Goal: Transaction & Acquisition: Book appointment/travel/reservation

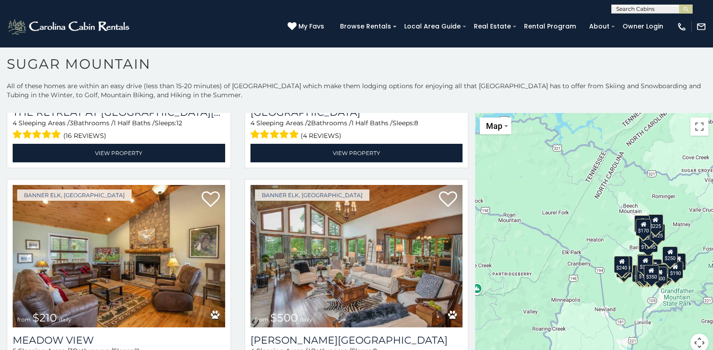
scroll to position [2025, 0]
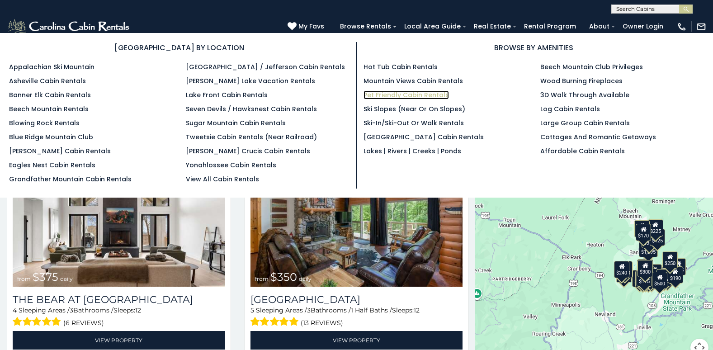
click at [391, 96] on link "Pet Friendly Cabin Rentals" at bounding box center [406, 94] width 85 height 9
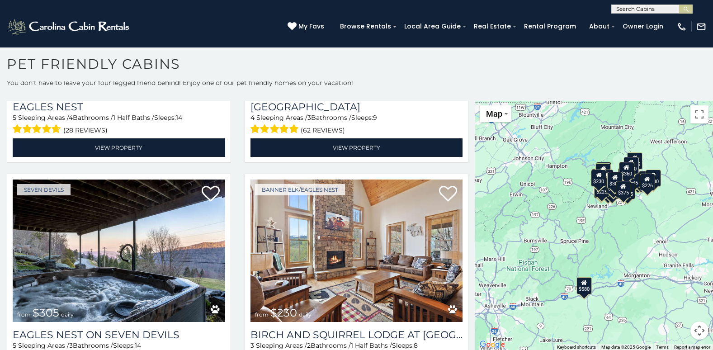
scroll to position [2702, 0]
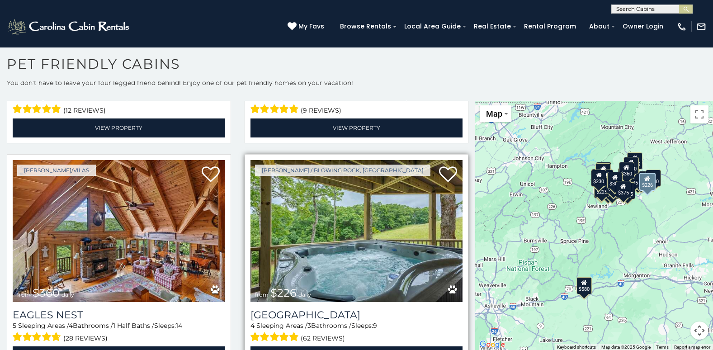
click at [325, 243] on img at bounding box center [357, 231] width 213 height 142
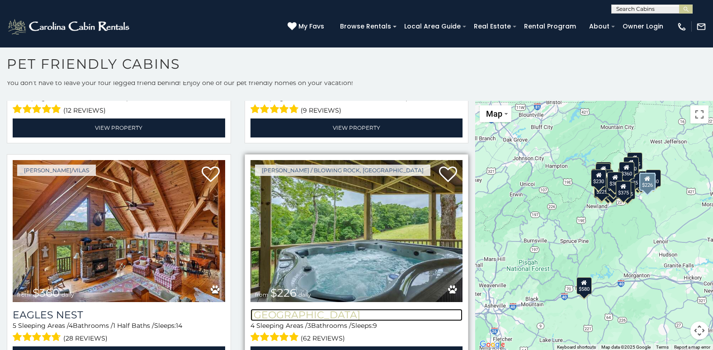
click at [328, 309] on h3 "Majestic Mountain Hideaway" at bounding box center [357, 315] width 213 height 12
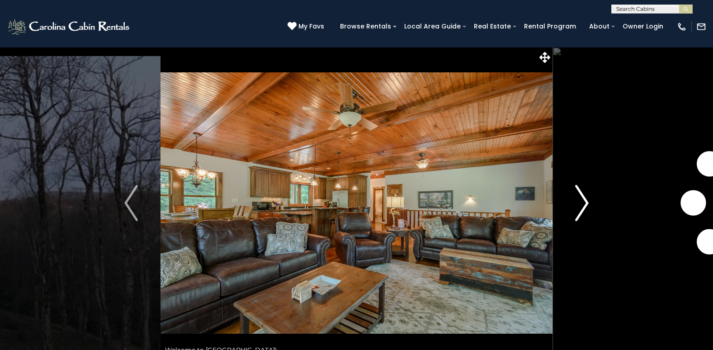
click at [579, 213] on img "Next" at bounding box center [582, 203] width 14 height 36
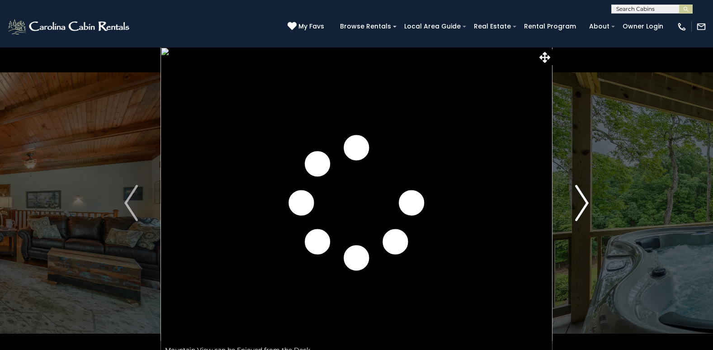
click at [575, 198] on img "Next" at bounding box center [582, 203] width 14 height 36
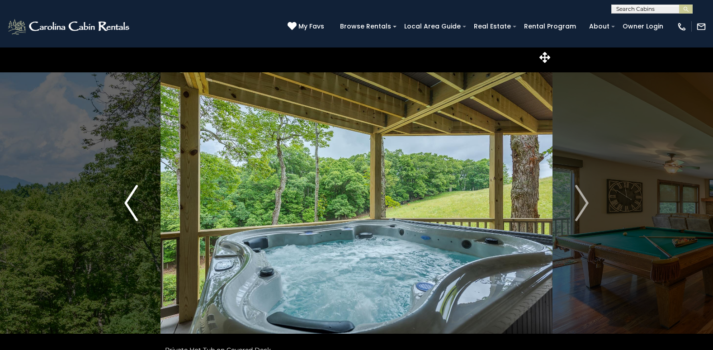
click at [123, 204] on button "Previous" at bounding box center [131, 203] width 59 height 312
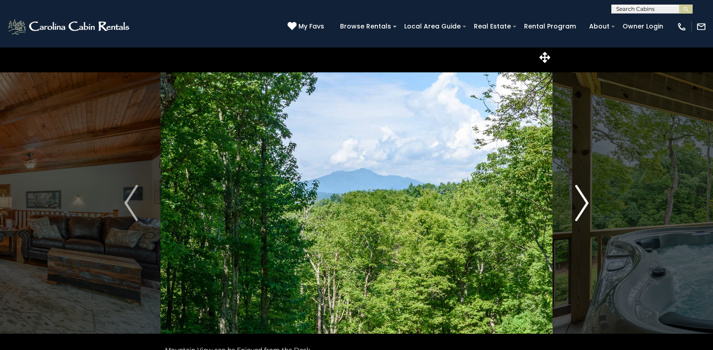
click at [582, 205] on img "Next" at bounding box center [582, 203] width 14 height 36
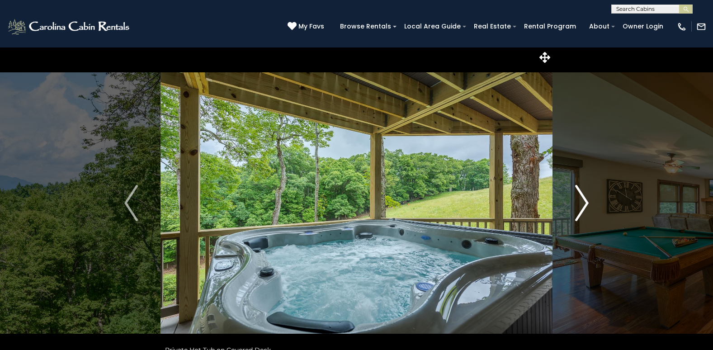
click at [582, 205] on img "Next" at bounding box center [582, 203] width 14 height 36
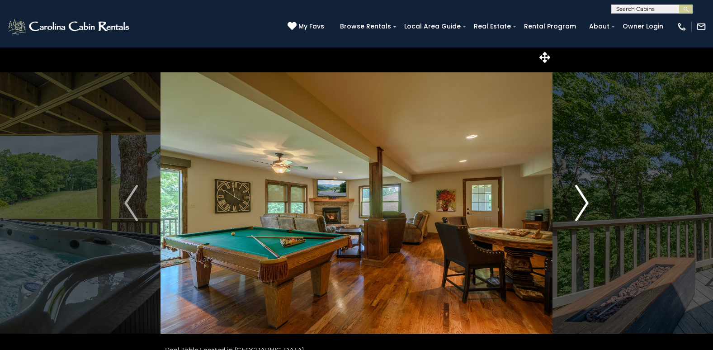
click at [582, 205] on img "Next" at bounding box center [582, 203] width 14 height 36
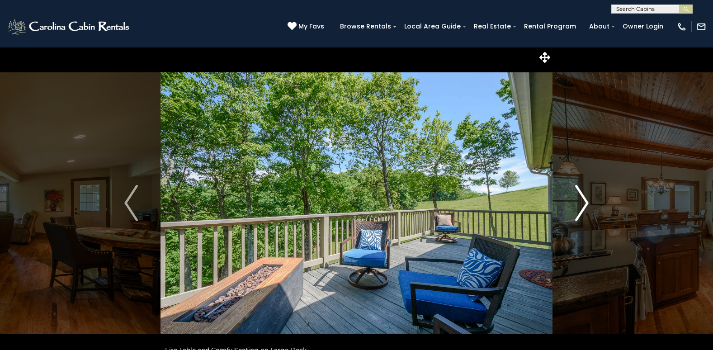
click at [582, 205] on img "Next" at bounding box center [582, 203] width 14 height 36
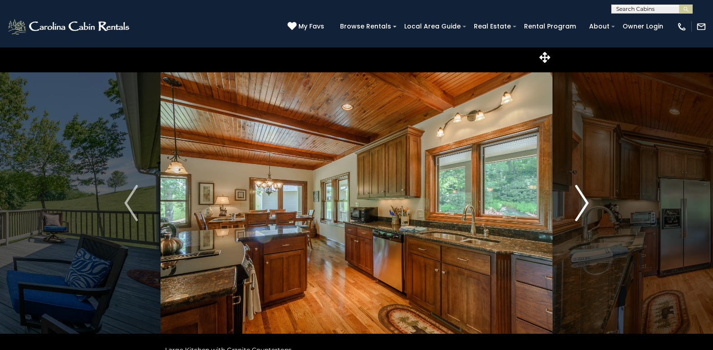
click at [582, 205] on img "Next" at bounding box center [582, 203] width 14 height 36
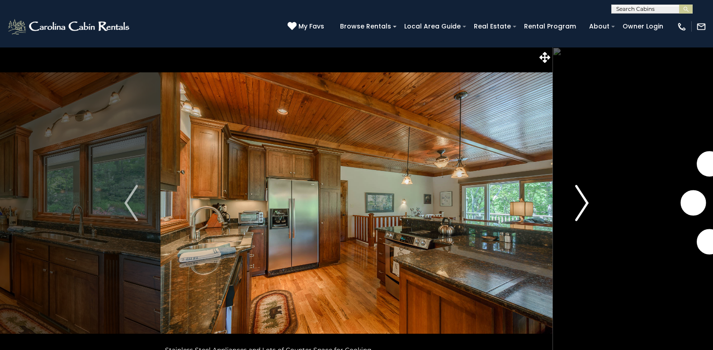
click at [582, 205] on img "Next" at bounding box center [582, 203] width 14 height 36
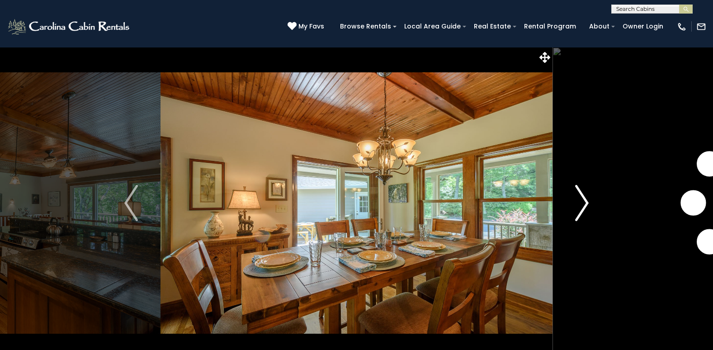
click at [582, 205] on img "Next" at bounding box center [582, 203] width 14 height 36
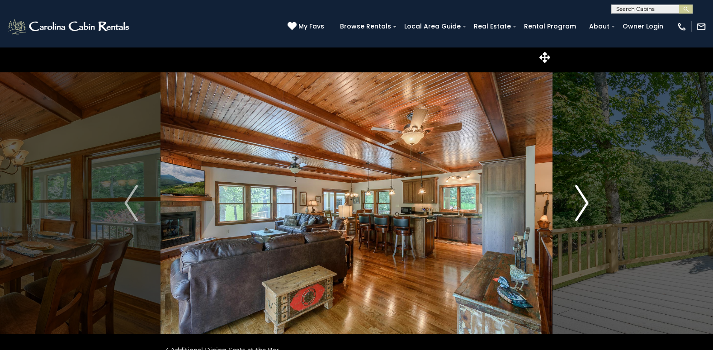
click at [582, 205] on img "Next" at bounding box center [582, 203] width 14 height 36
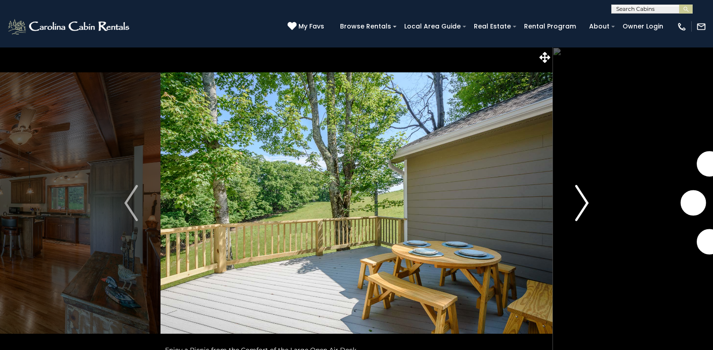
click at [582, 205] on img "Next" at bounding box center [582, 203] width 14 height 36
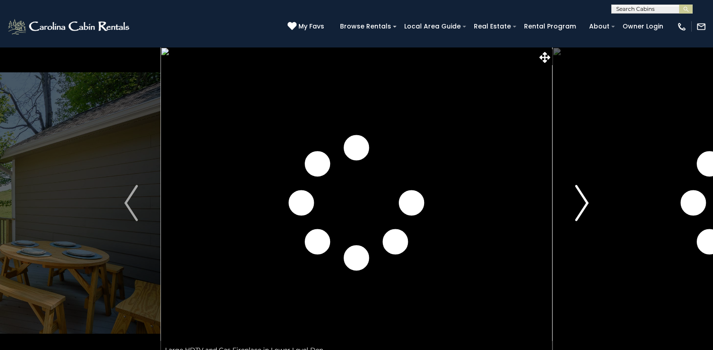
click at [582, 205] on img "Next" at bounding box center [582, 203] width 14 height 36
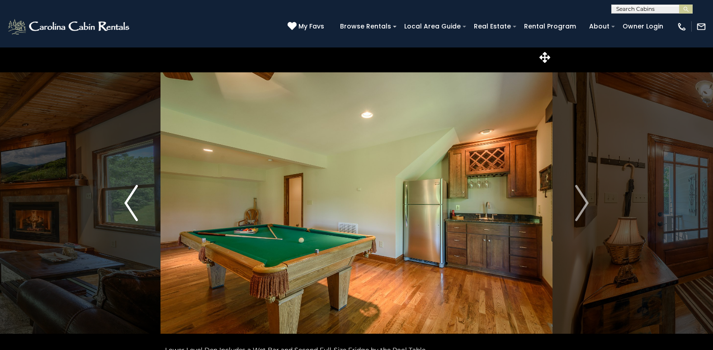
click at [132, 203] on img "Previous" at bounding box center [131, 203] width 14 height 36
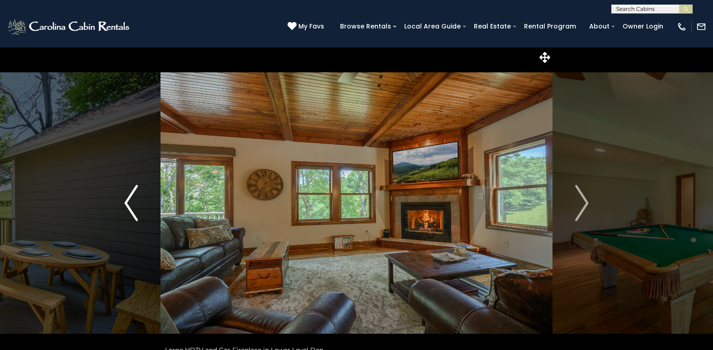
click at [132, 203] on img "Previous" at bounding box center [131, 203] width 14 height 36
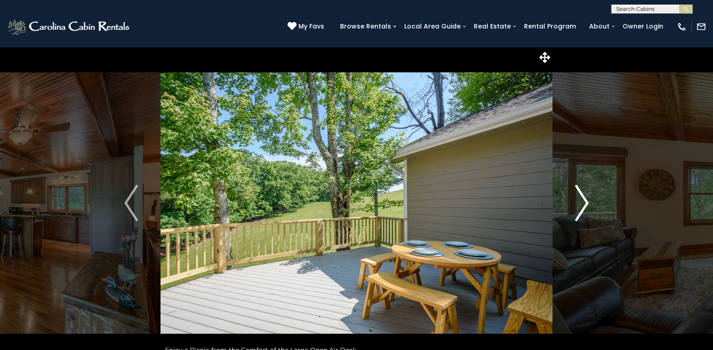
click at [583, 200] on img "Next" at bounding box center [582, 203] width 14 height 36
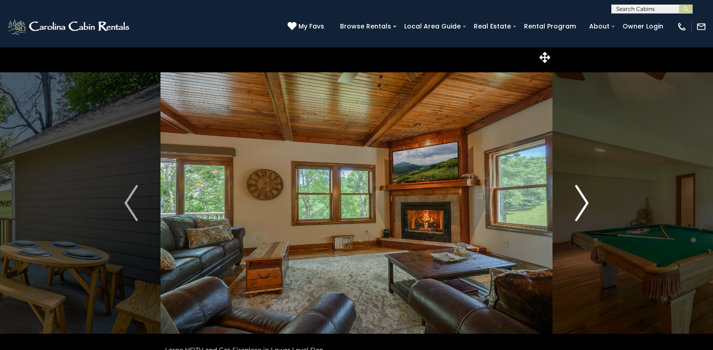
click at [583, 200] on img "Next" at bounding box center [582, 203] width 14 height 36
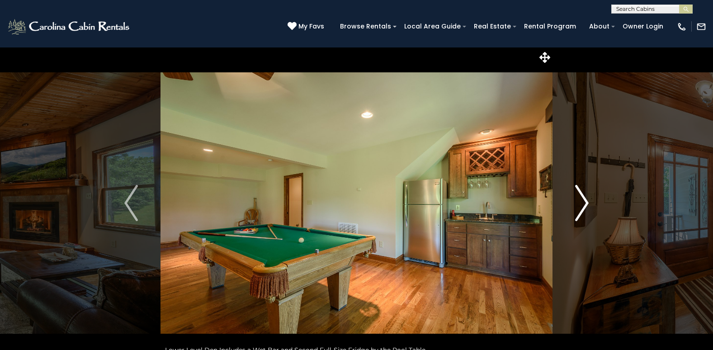
click at [583, 200] on img "Next" at bounding box center [582, 203] width 14 height 36
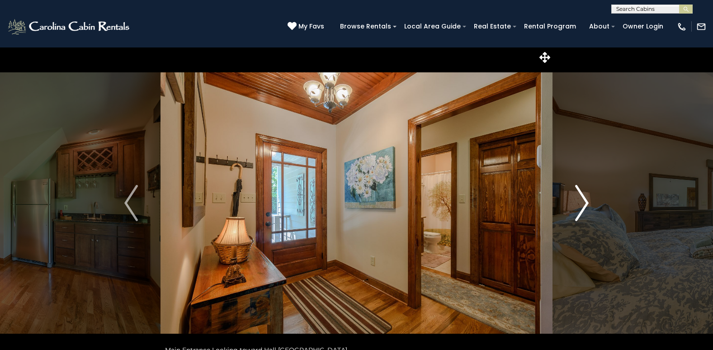
click at [583, 200] on img "Next" at bounding box center [582, 203] width 14 height 36
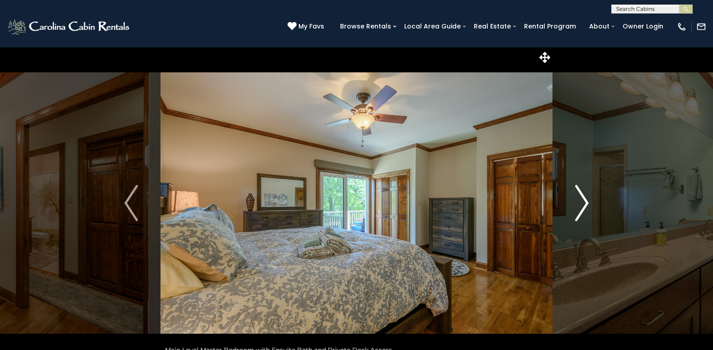
click at [583, 200] on img "Next" at bounding box center [582, 203] width 14 height 36
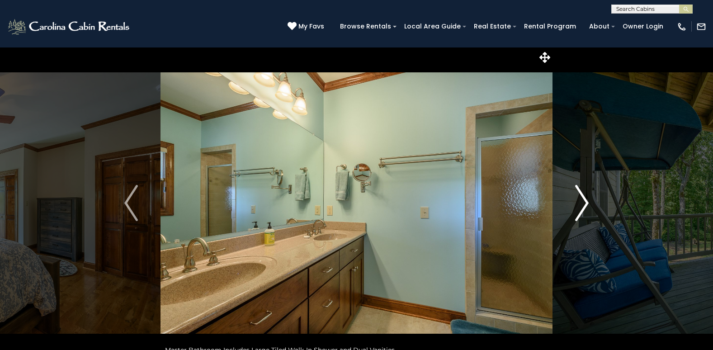
click at [583, 200] on img "Next" at bounding box center [582, 203] width 14 height 36
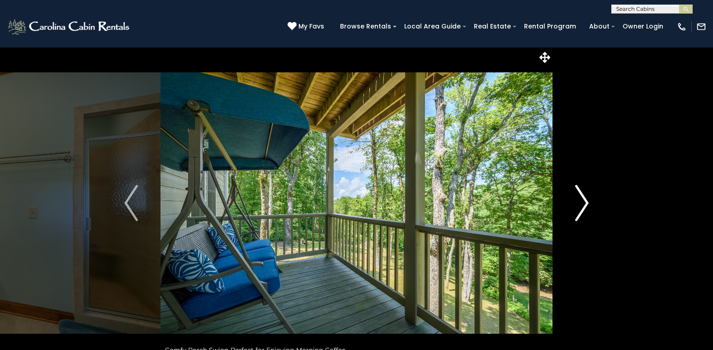
click at [583, 200] on img "Next" at bounding box center [582, 203] width 14 height 36
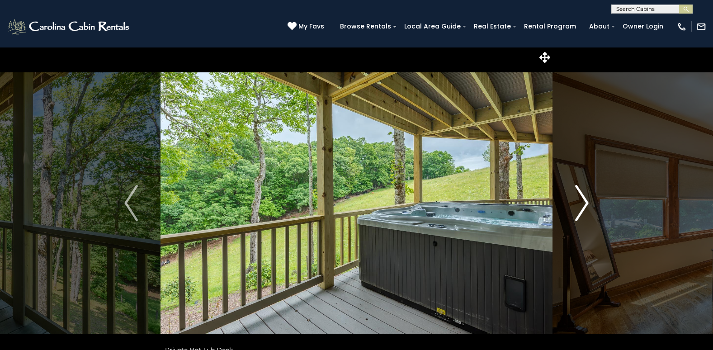
click at [583, 200] on img "Next" at bounding box center [582, 203] width 14 height 36
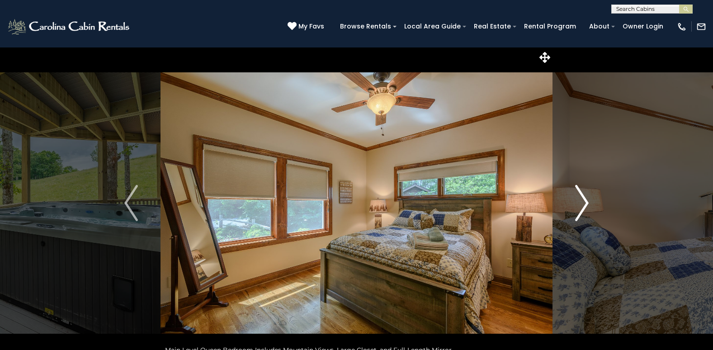
click at [583, 200] on img "Next" at bounding box center [582, 203] width 14 height 36
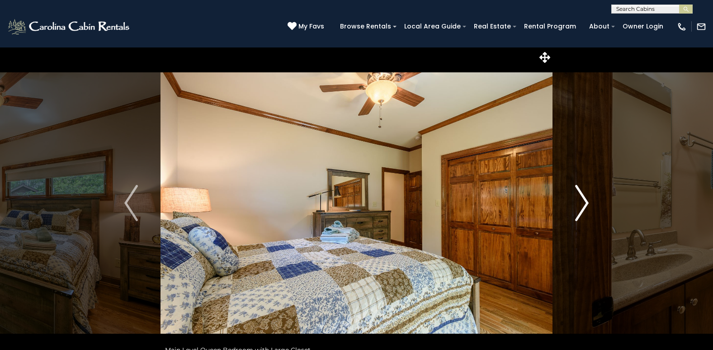
click at [583, 200] on img "Next" at bounding box center [582, 203] width 14 height 36
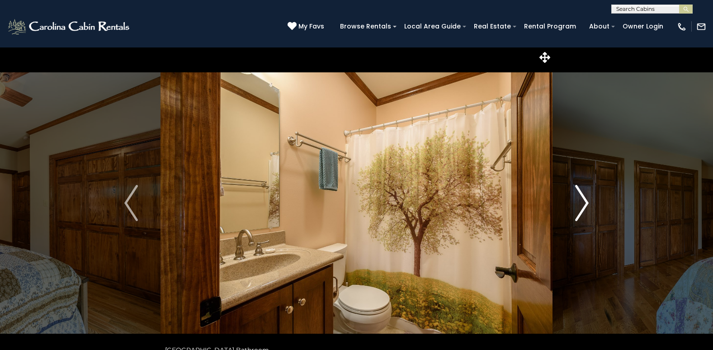
click at [583, 200] on img "Next" at bounding box center [582, 203] width 14 height 36
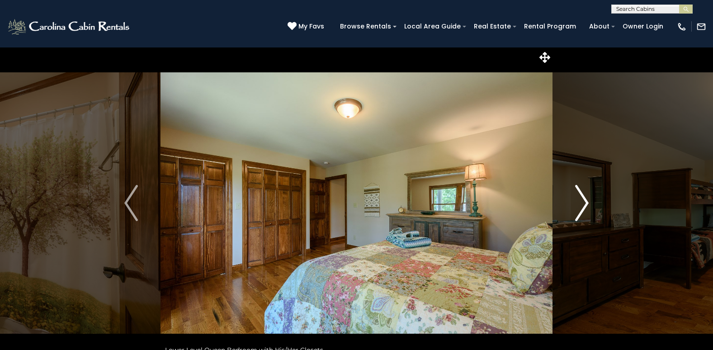
click at [583, 200] on img "Next" at bounding box center [582, 203] width 14 height 36
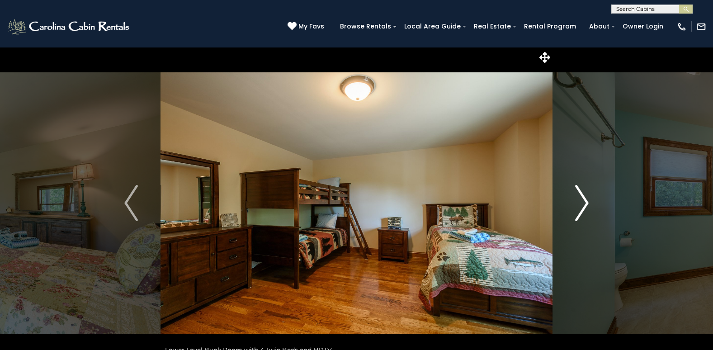
click at [583, 200] on img "Next" at bounding box center [582, 203] width 14 height 36
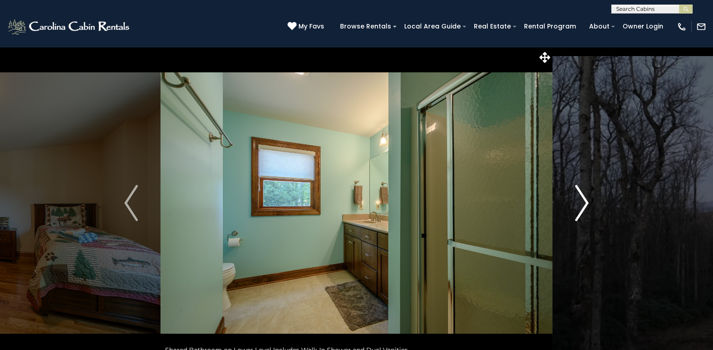
click at [583, 200] on img "Next" at bounding box center [582, 203] width 14 height 36
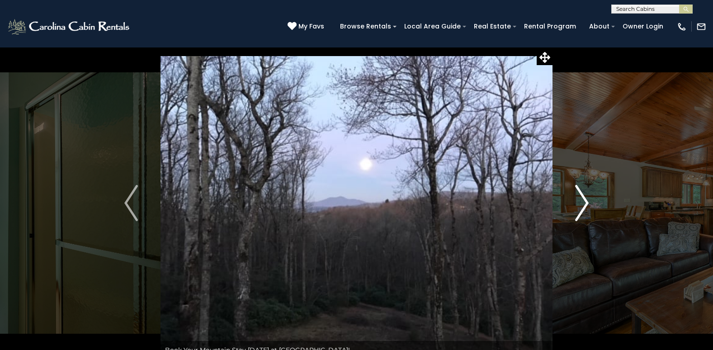
click at [583, 200] on img "Next" at bounding box center [582, 203] width 14 height 36
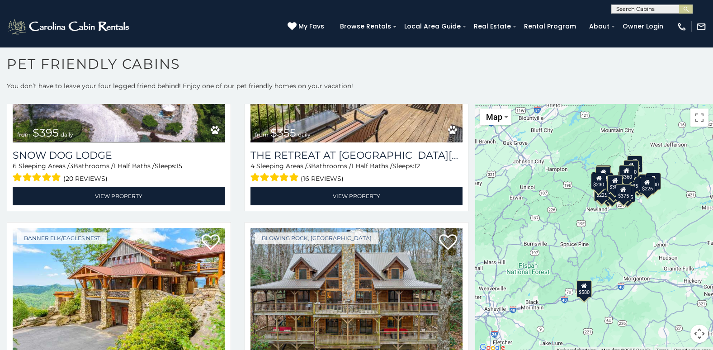
scroll to position [1302, 0]
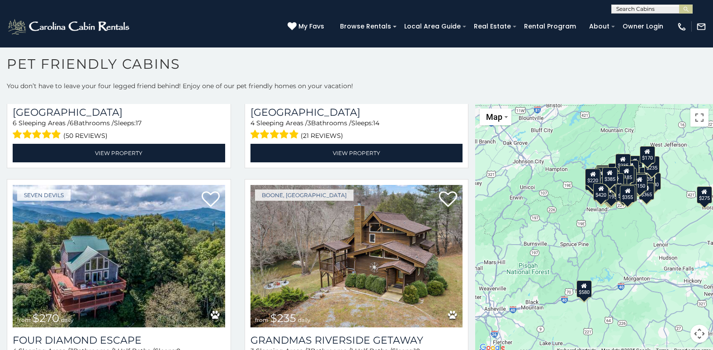
scroll to position [4060, 0]
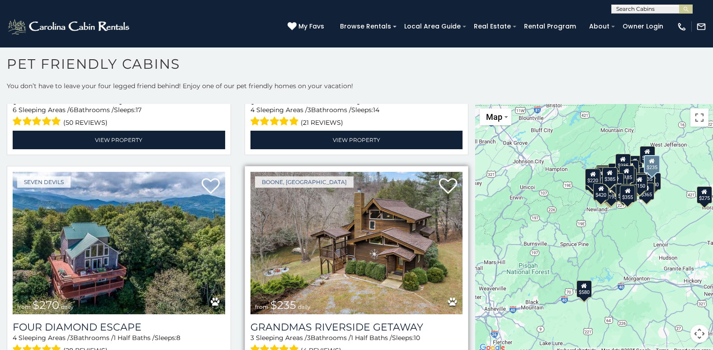
click at [352, 219] on img at bounding box center [357, 243] width 213 height 142
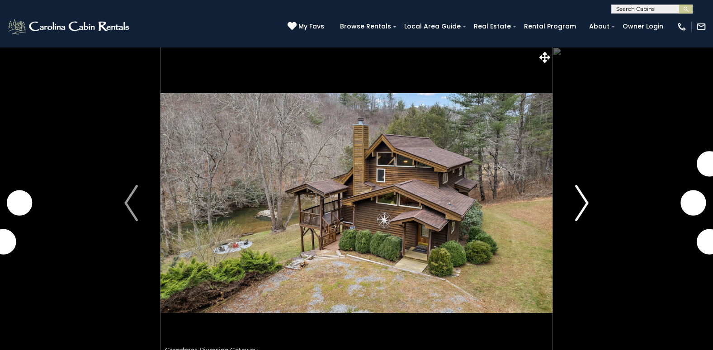
click at [588, 200] on img "Next" at bounding box center [582, 203] width 14 height 36
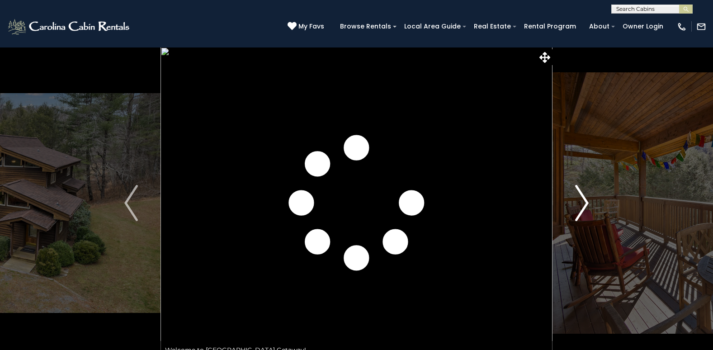
click at [588, 200] on img "Next" at bounding box center [582, 203] width 14 height 36
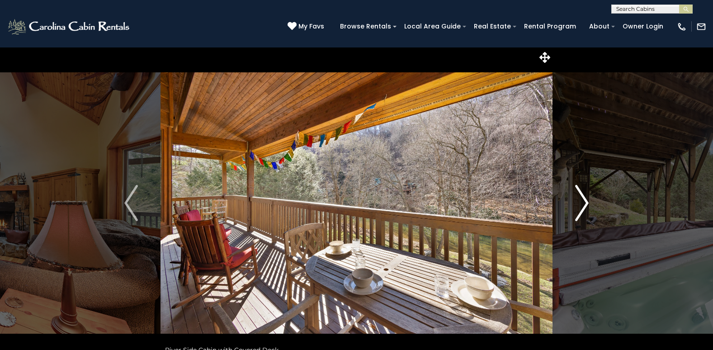
click at [588, 200] on img "Next" at bounding box center [582, 203] width 14 height 36
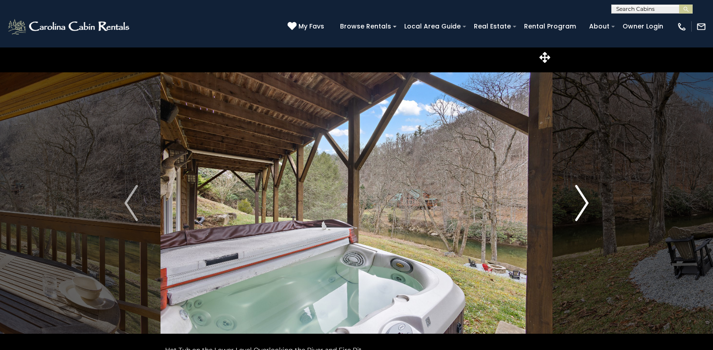
click at [588, 200] on img "Next" at bounding box center [582, 203] width 14 height 36
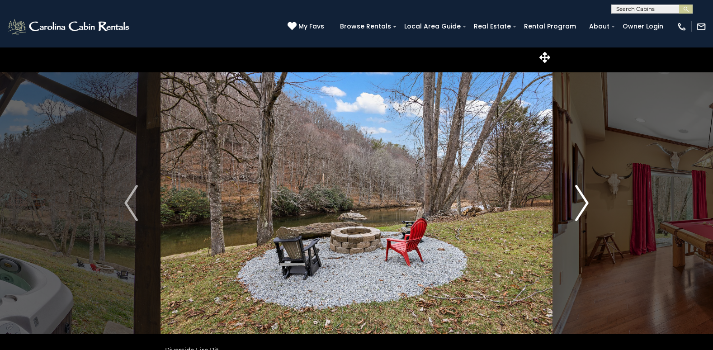
click at [588, 200] on img "Next" at bounding box center [582, 203] width 14 height 36
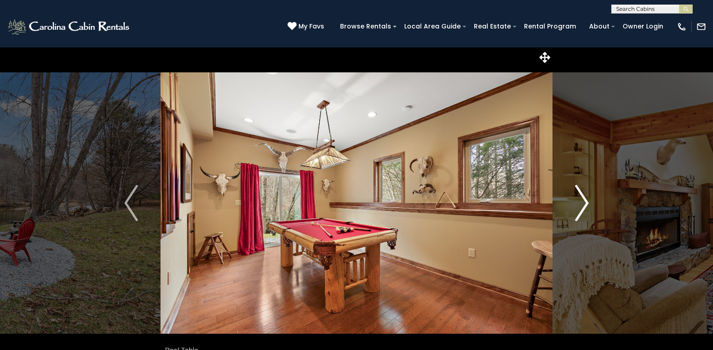
click at [588, 200] on img "Next" at bounding box center [582, 203] width 14 height 36
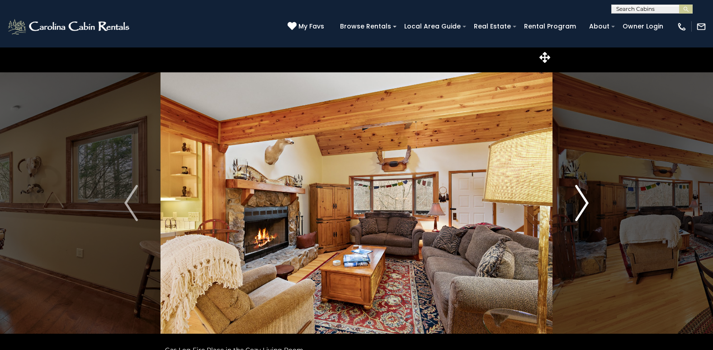
click at [588, 200] on img "Next" at bounding box center [582, 203] width 14 height 36
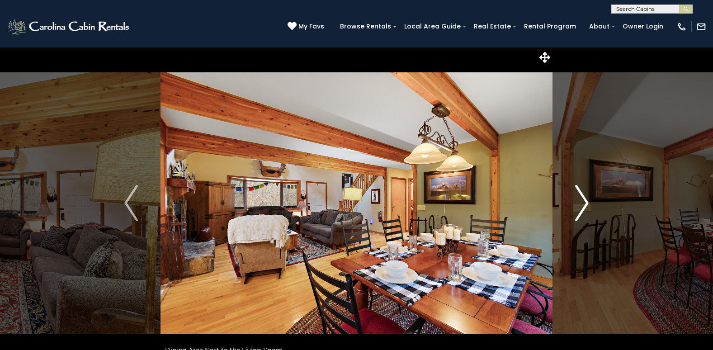
click at [588, 200] on img "Next" at bounding box center [582, 203] width 14 height 36
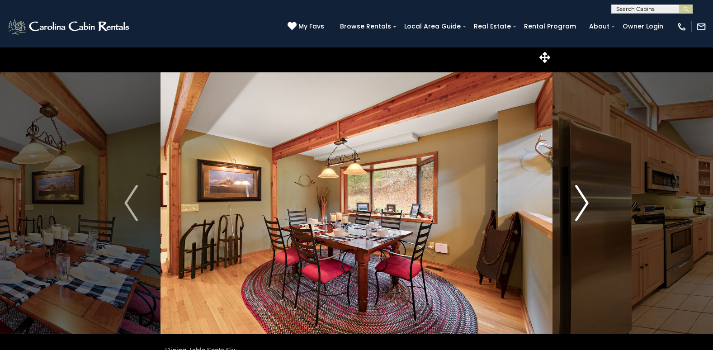
click at [583, 205] on img "Next" at bounding box center [582, 203] width 14 height 36
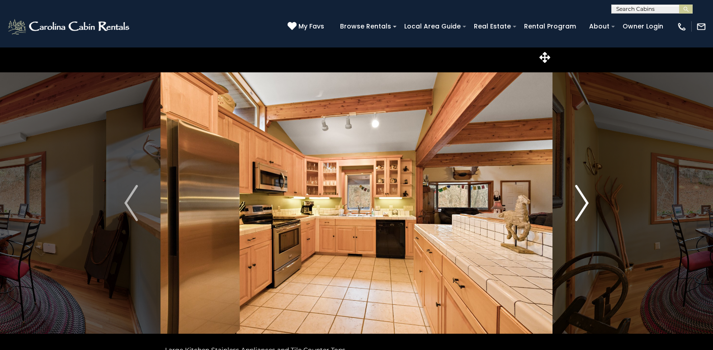
click at [583, 205] on img "Next" at bounding box center [582, 203] width 14 height 36
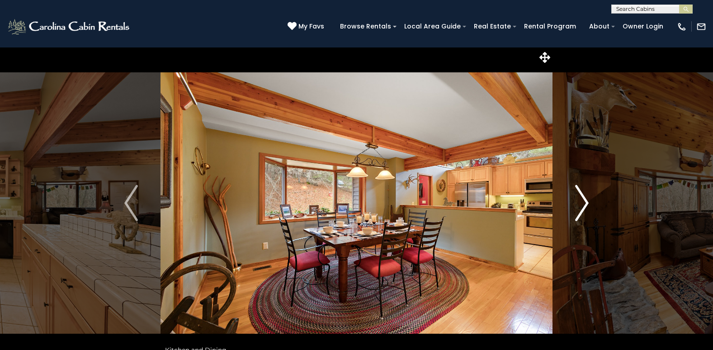
click at [583, 204] on img "Next" at bounding box center [582, 203] width 14 height 36
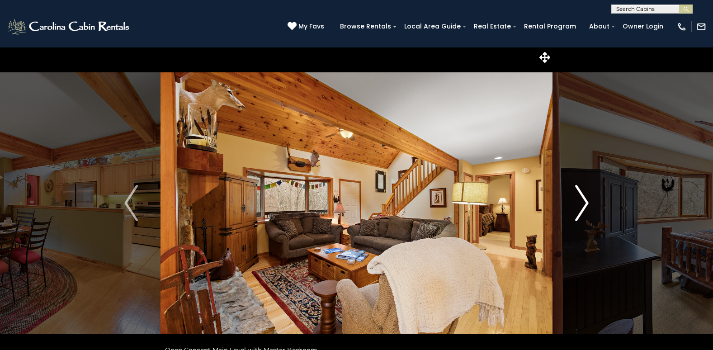
click at [583, 204] on img "Next" at bounding box center [582, 203] width 14 height 36
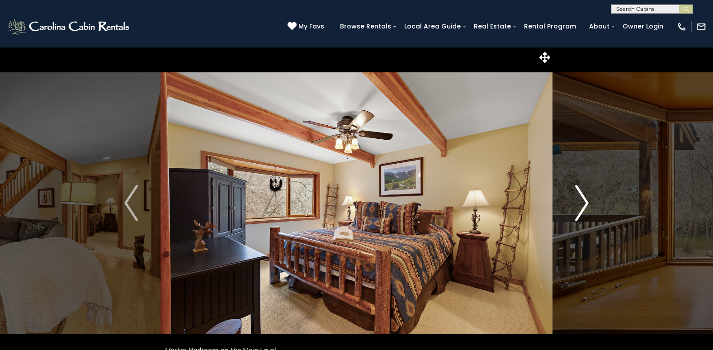
click at [583, 204] on img "Next" at bounding box center [582, 203] width 14 height 36
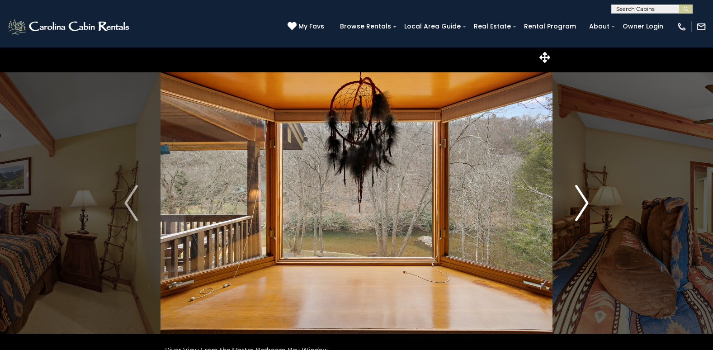
click at [583, 205] on img "Next" at bounding box center [582, 203] width 14 height 36
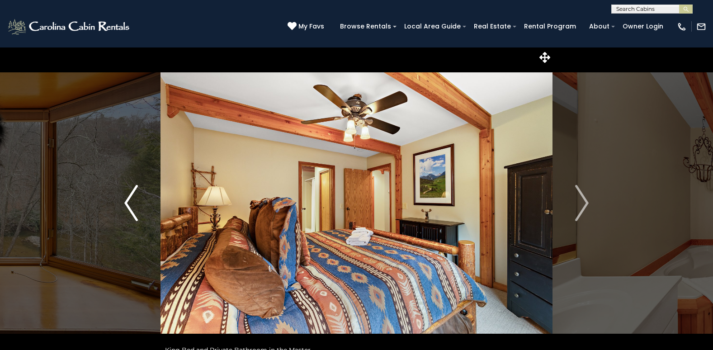
click at [133, 202] on img "Previous" at bounding box center [131, 203] width 14 height 36
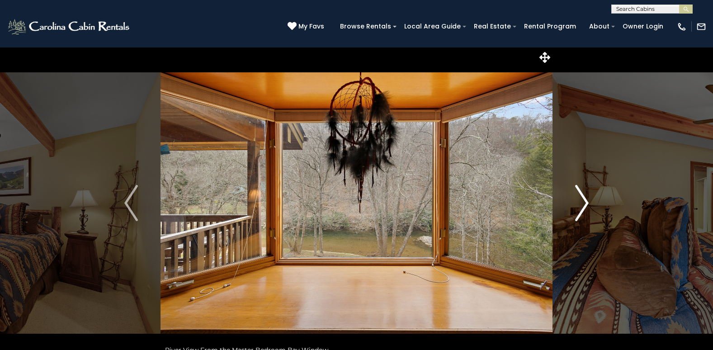
click at [583, 202] on img "Next" at bounding box center [582, 203] width 14 height 36
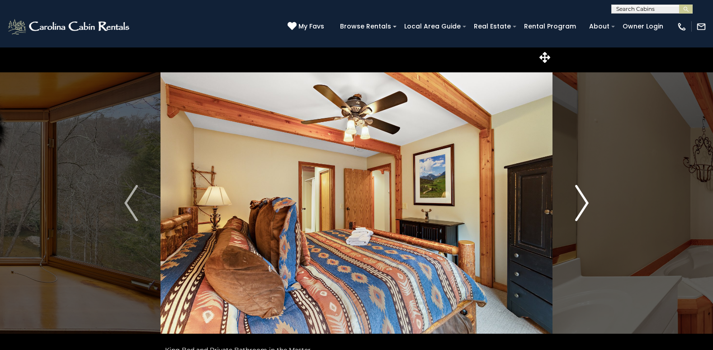
click at [583, 202] on img "Next" at bounding box center [582, 203] width 14 height 36
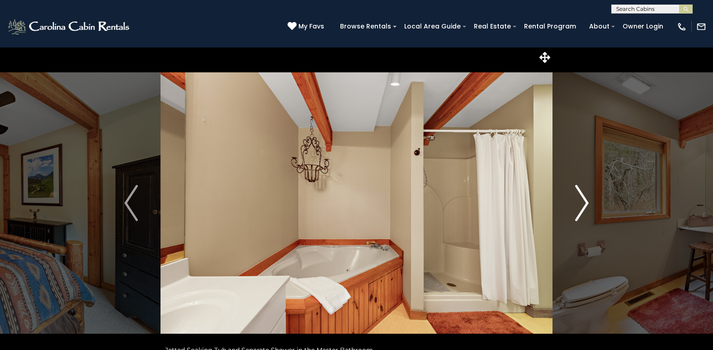
click at [583, 202] on img "Next" at bounding box center [582, 203] width 14 height 36
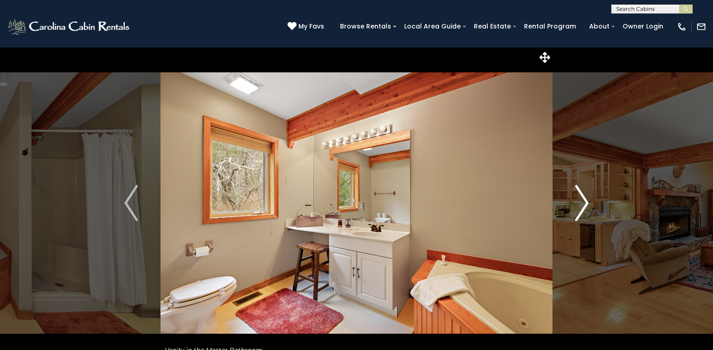
click at [583, 202] on img "Next" at bounding box center [582, 203] width 14 height 36
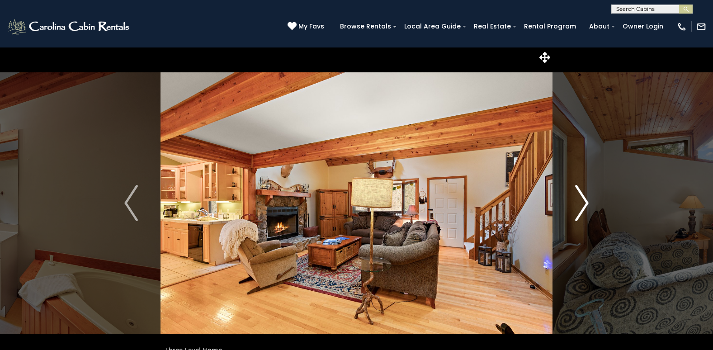
click at [583, 203] on img "Next" at bounding box center [582, 203] width 14 height 36
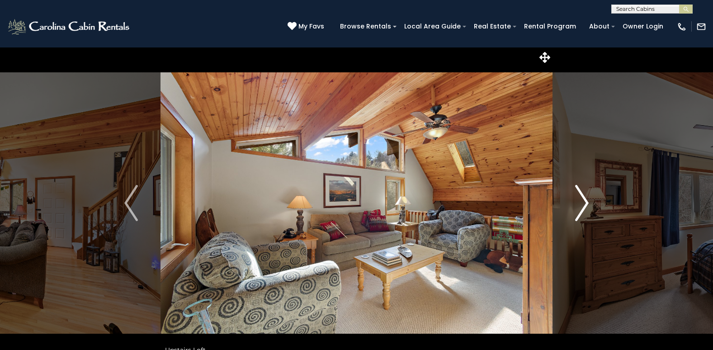
click at [583, 203] on img "Next" at bounding box center [582, 203] width 14 height 36
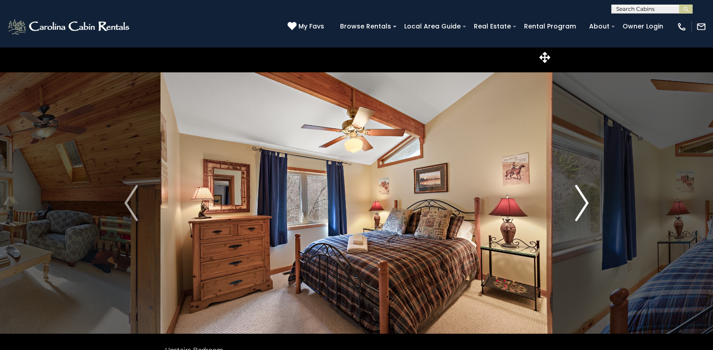
click at [583, 203] on img "Next" at bounding box center [582, 203] width 14 height 36
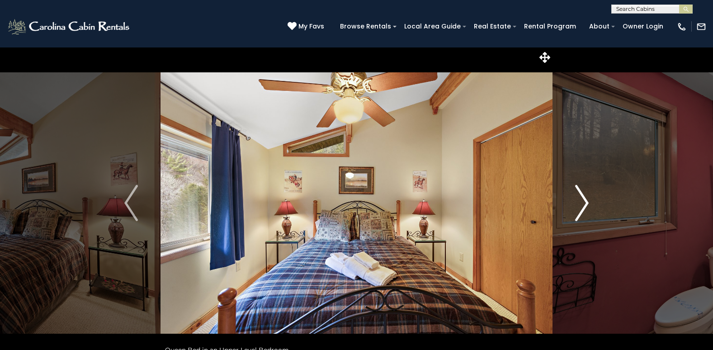
click at [583, 203] on img "Next" at bounding box center [582, 203] width 14 height 36
